Goal: Task Accomplishment & Management: Manage account settings

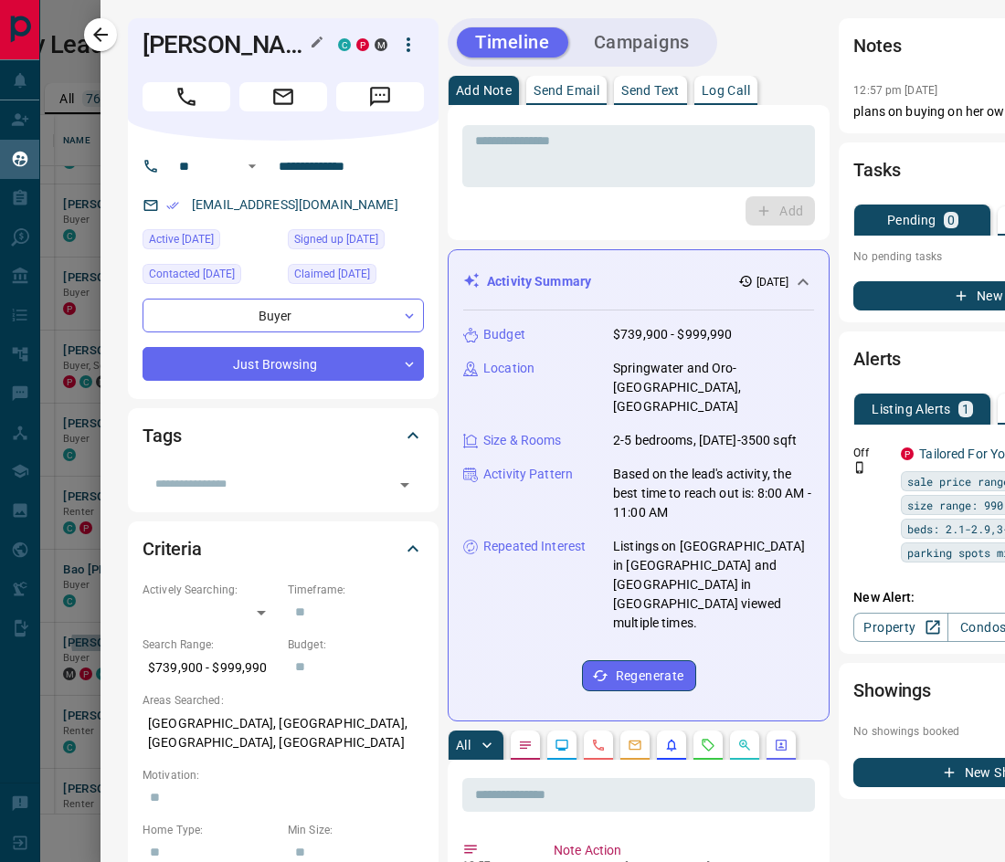
scroll to position [685, 914]
click at [103, 41] on icon "button" at bounding box center [101, 35] width 22 height 22
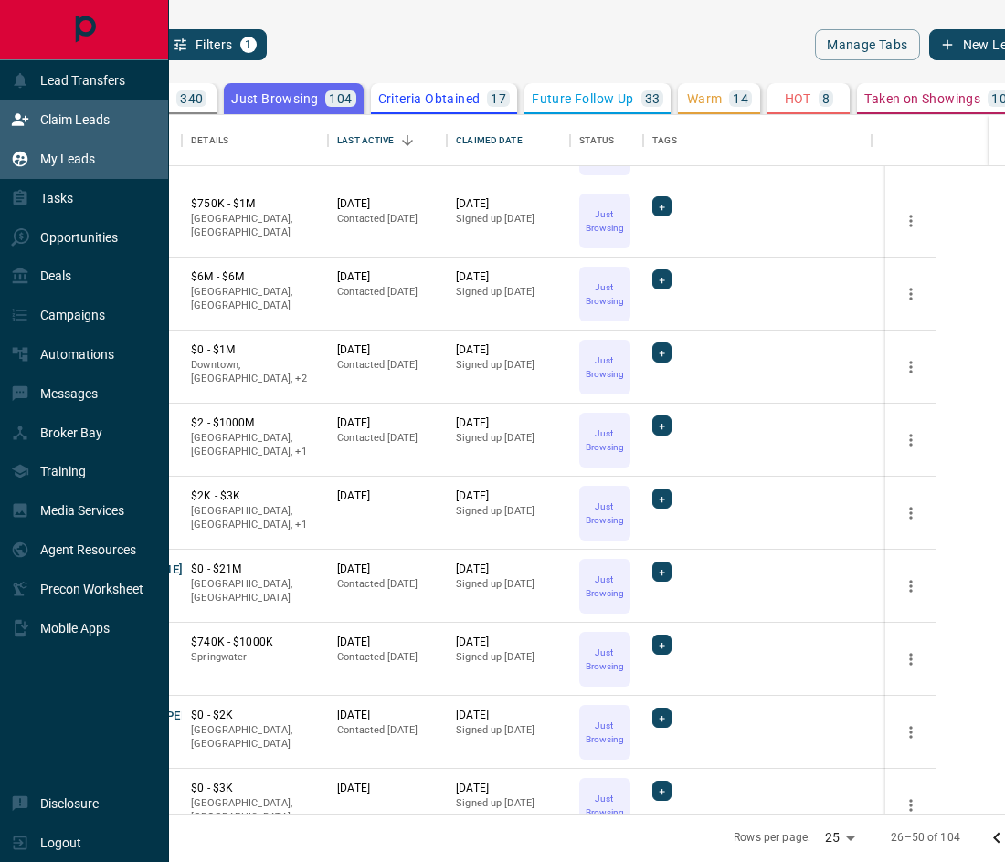
click at [34, 124] on div "Claim Leads" at bounding box center [60, 120] width 99 height 30
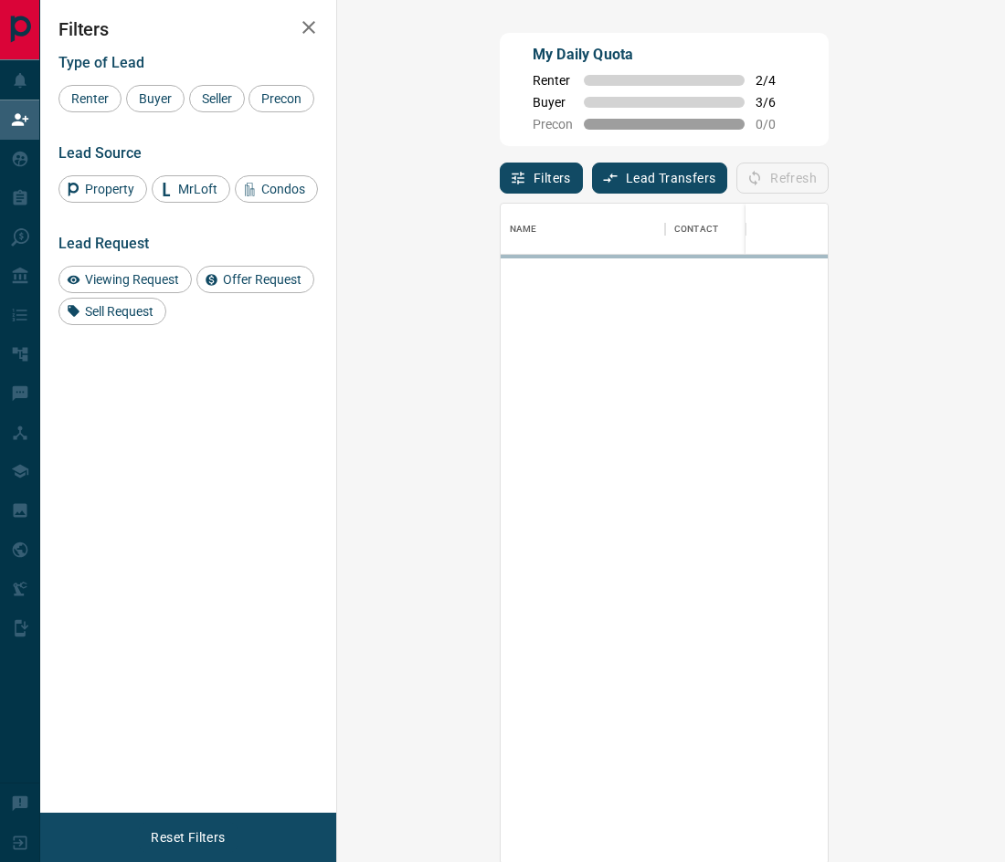
scroll to position [647, 600]
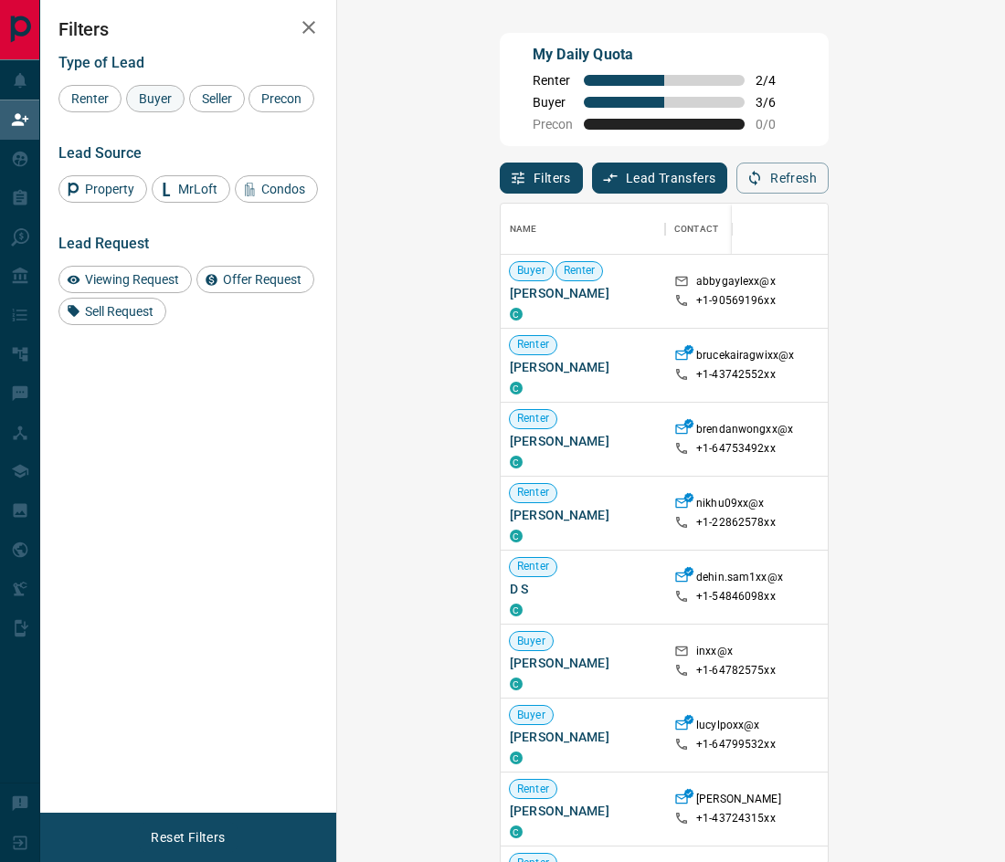
click at [164, 101] on span "Buyer" at bounding box center [155, 98] width 46 height 15
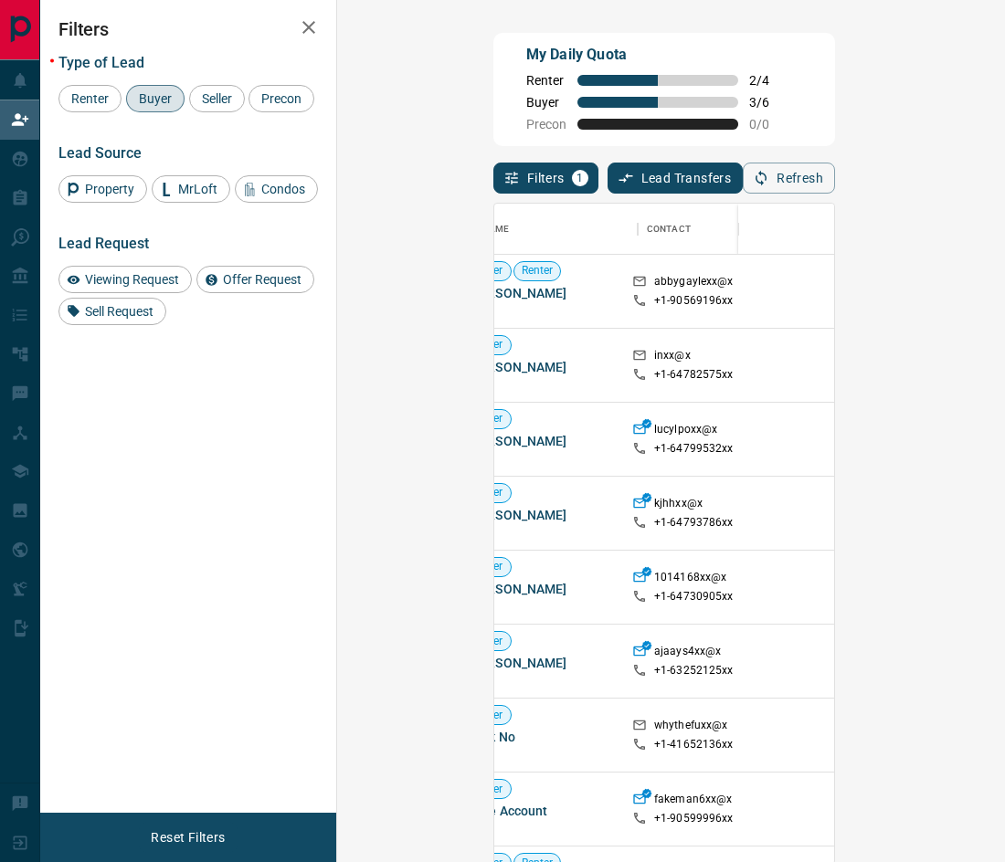
scroll to position [0, 0]
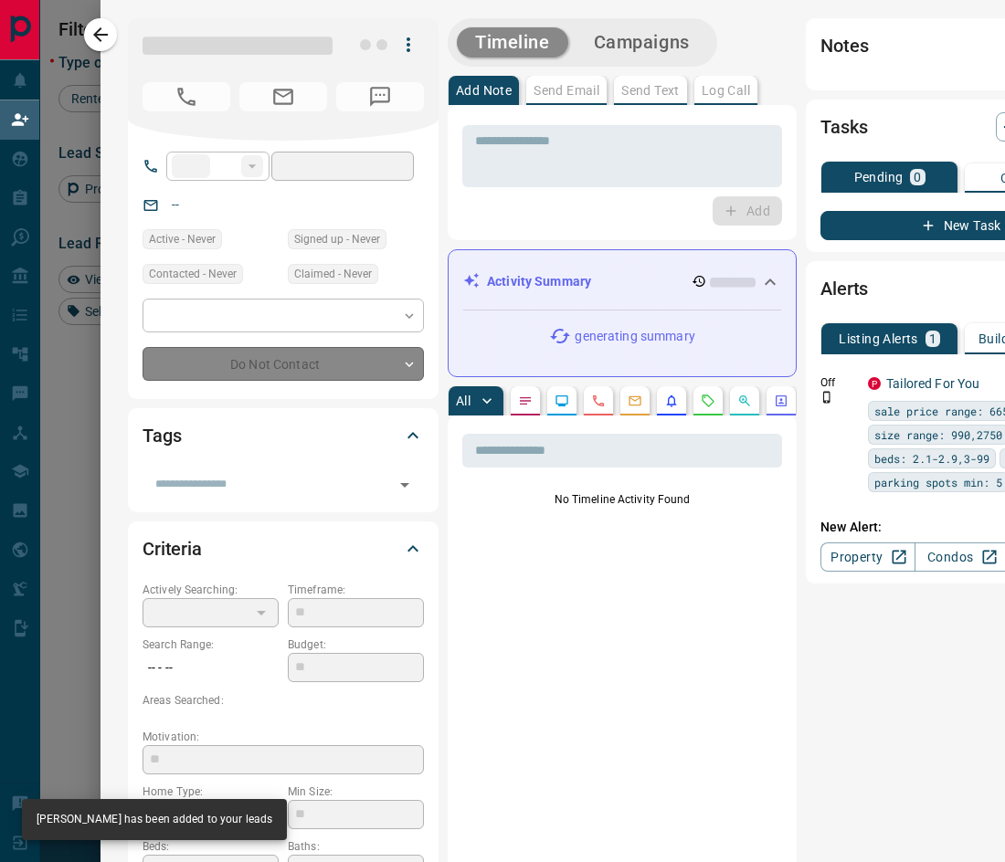
type input "**"
type input "**********"
type input "**"
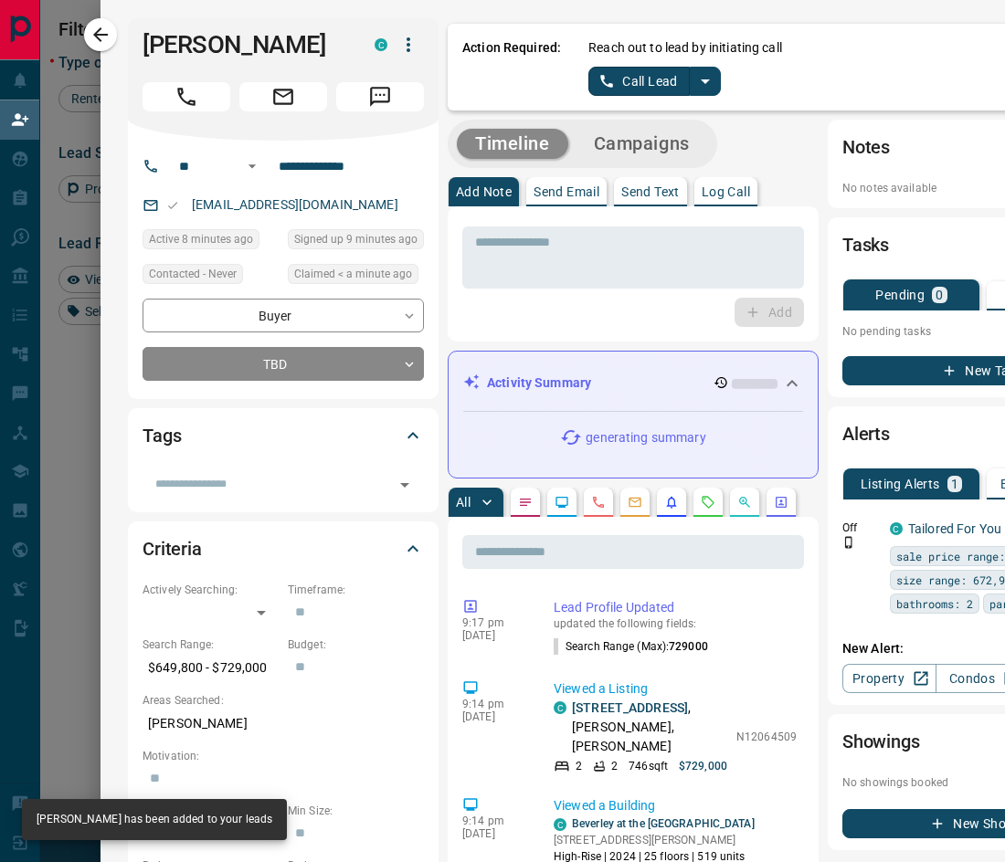
drag, startPoint x: 924, startPoint y: 368, endPoint x: 642, endPoint y: 377, distance: 281.5
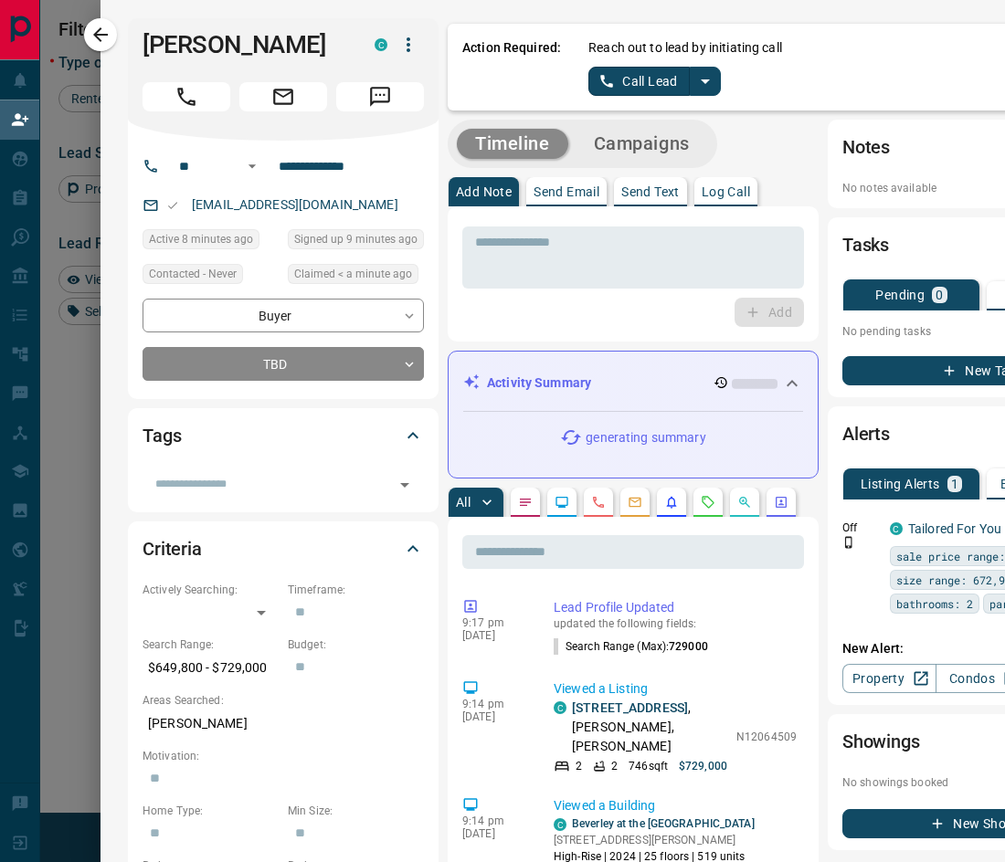
click at [694, 81] on icon "split button" at bounding box center [705, 81] width 22 height 22
click at [653, 154] on li "Log Manual Call" at bounding box center [653, 144] width 111 height 27
click at [673, 85] on button "Log Manual Call" at bounding box center [648, 81] width 121 height 29
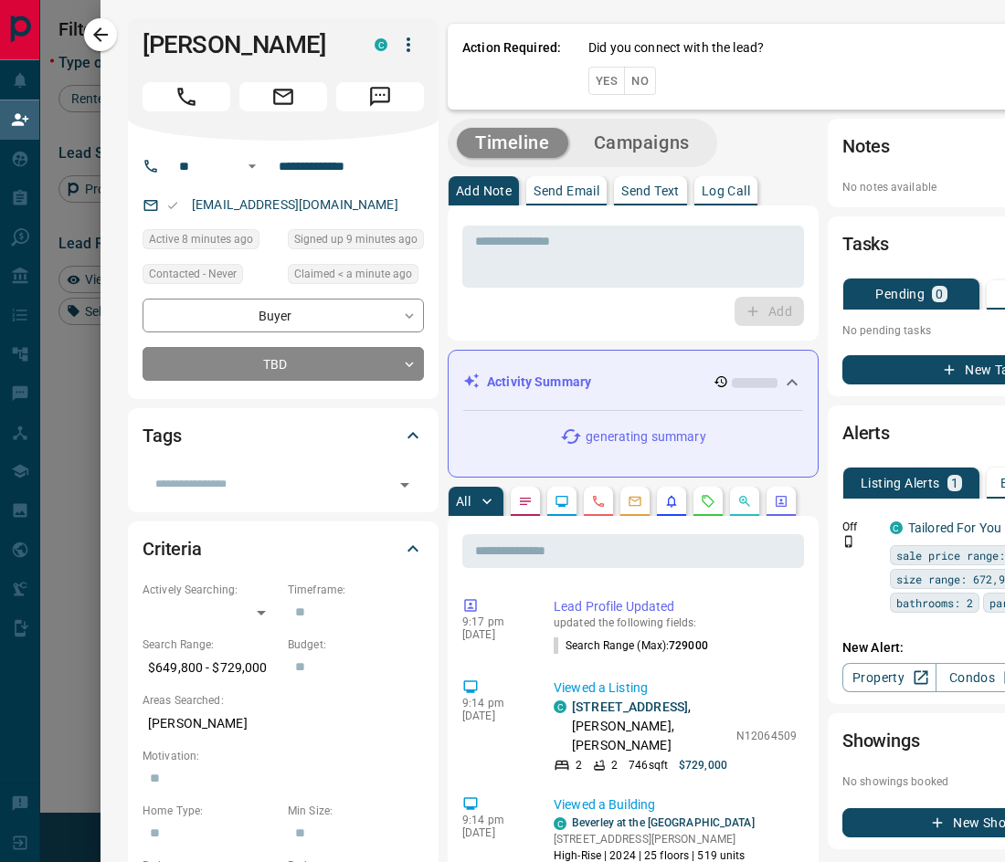
click at [629, 81] on button "No" at bounding box center [640, 81] width 32 height 28
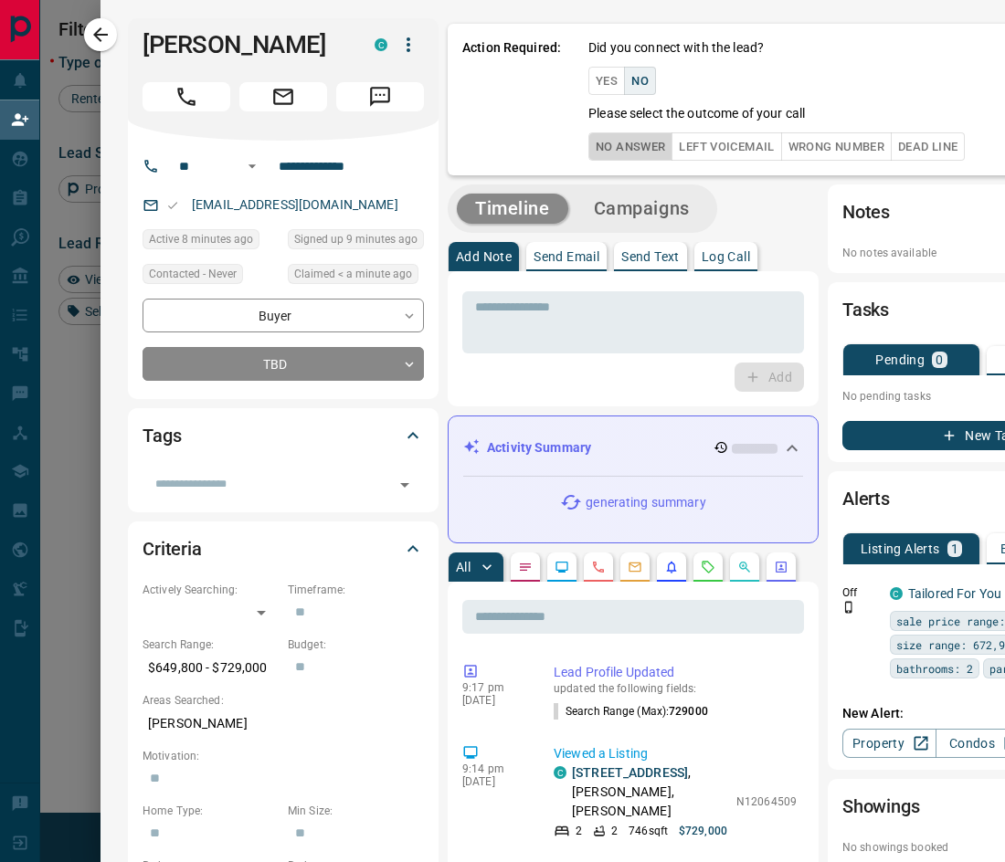
click at [618, 152] on button "No Answer" at bounding box center [630, 146] width 84 height 28
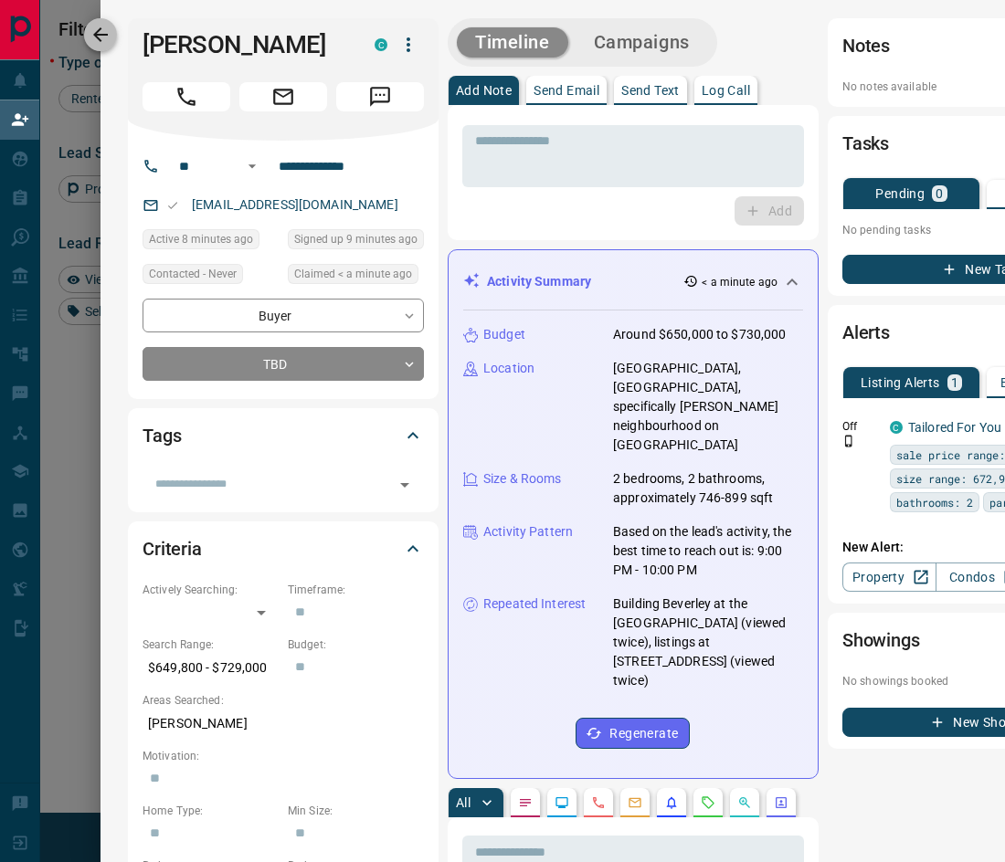
click at [105, 34] on icon "button" at bounding box center [100, 34] width 15 height 15
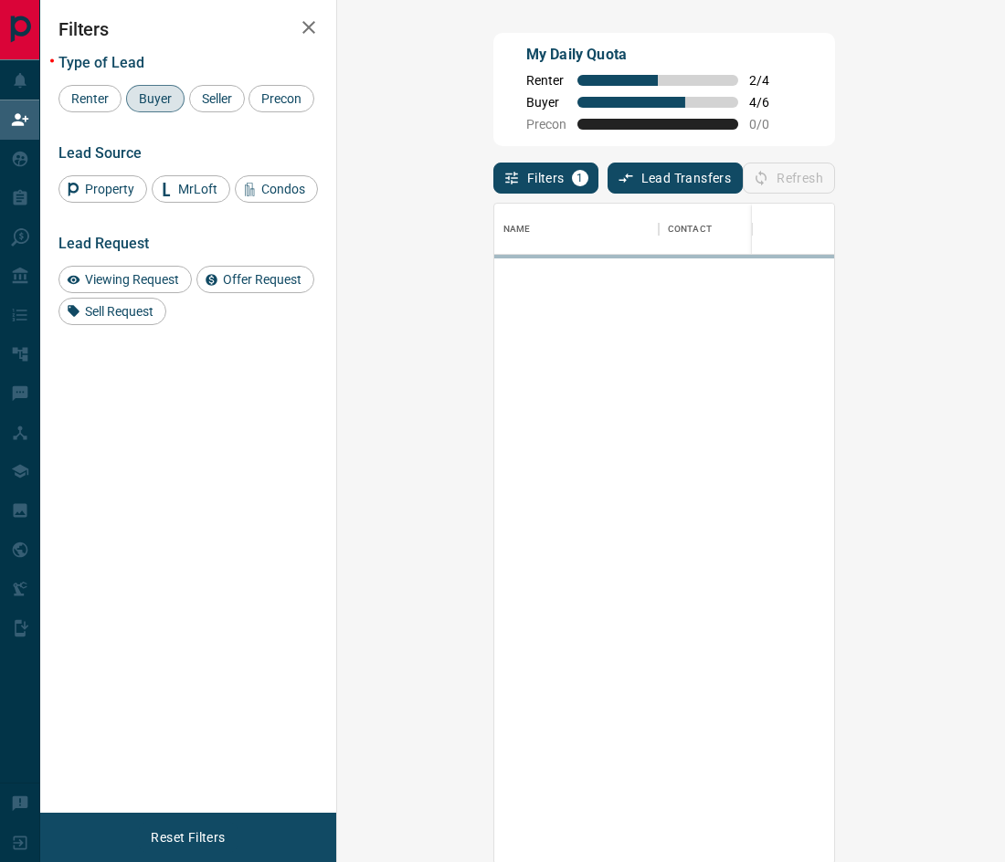
scroll to position [647, 600]
